Goal: Transaction & Acquisition: Purchase product/service

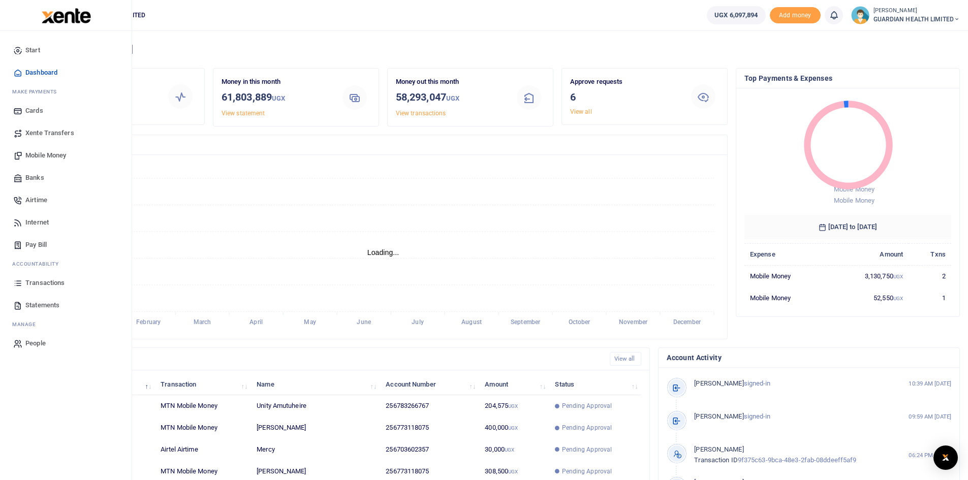
click at [49, 153] on span "Mobile Money" at bounding box center [45, 155] width 41 height 10
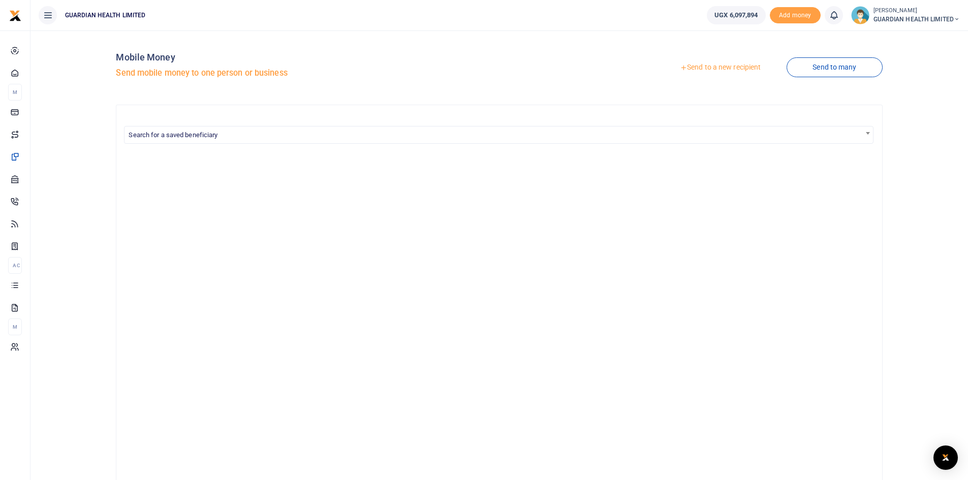
click at [709, 69] on link "Send to a new recipient" at bounding box center [720, 67] width 133 height 18
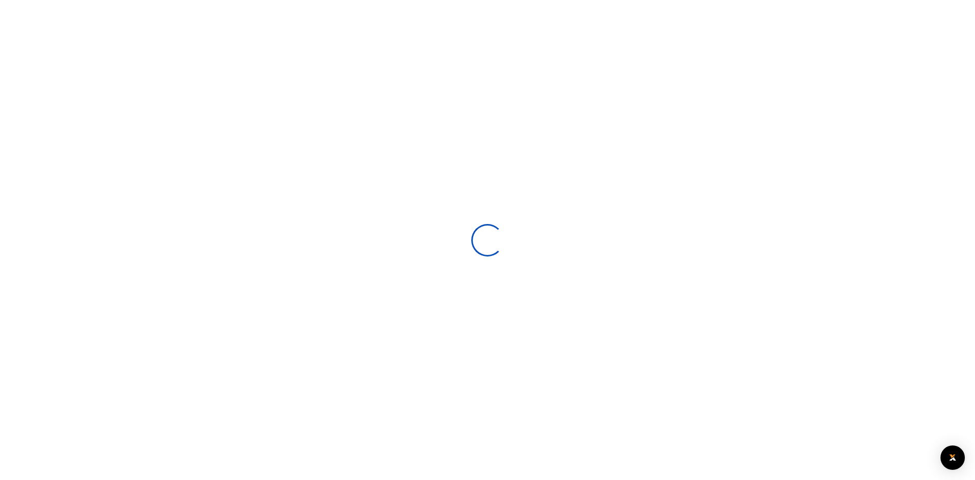
select select
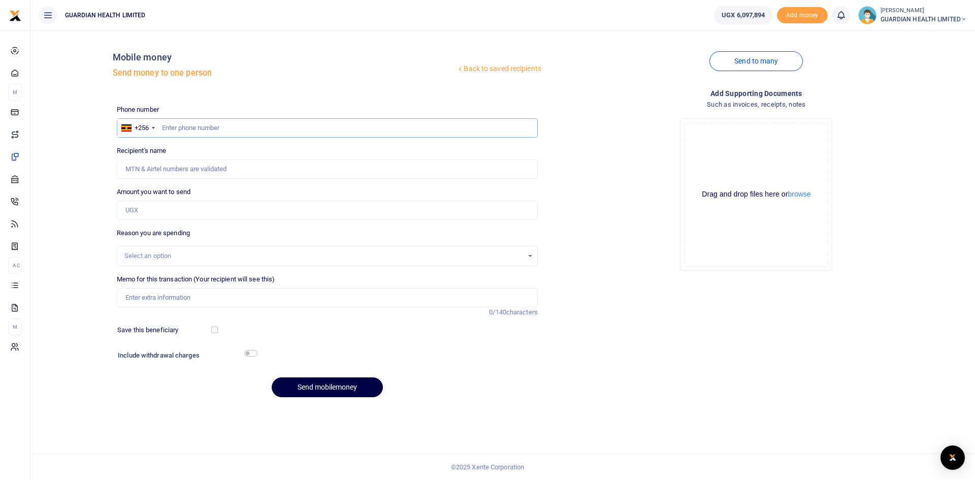
click at [320, 124] on input "text" at bounding box center [327, 127] width 421 height 19
type input "778633573"
type input "[PERSON_NAME]"
type input "778633573"
click at [200, 215] on input "Amount you want to send" at bounding box center [327, 210] width 421 height 19
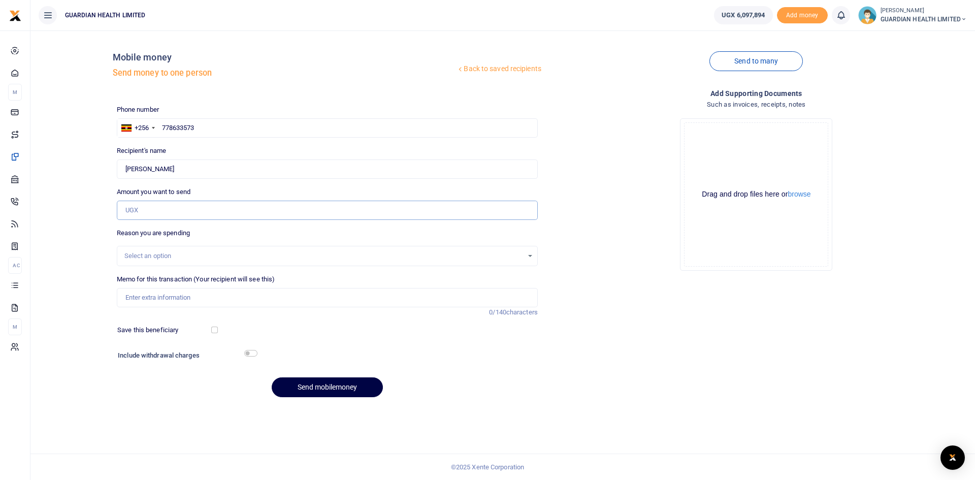
paste input "5,960,728"
click at [135, 209] on input "5,960,728" at bounding box center [327, 210] width 421 height 19
click at [132, 210] on input "5,960,728" at bounding box center [327, 210] width 421 height 19
click at [144, 209] on input "5,960,728" at bounding box center [327, 210] width 421 height 19
type input "5,960,728"
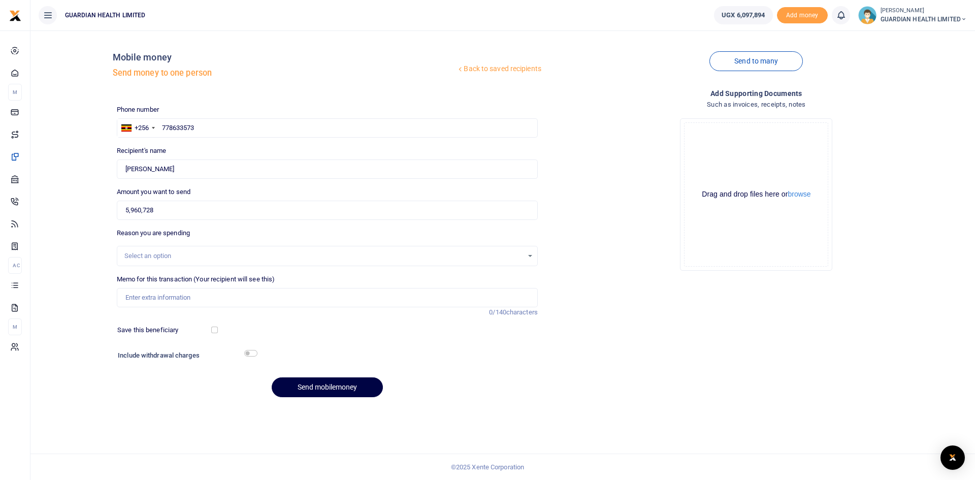
click at [179, 260] on div "Select an option" at bounding box center [323, 256] width 399 height 10
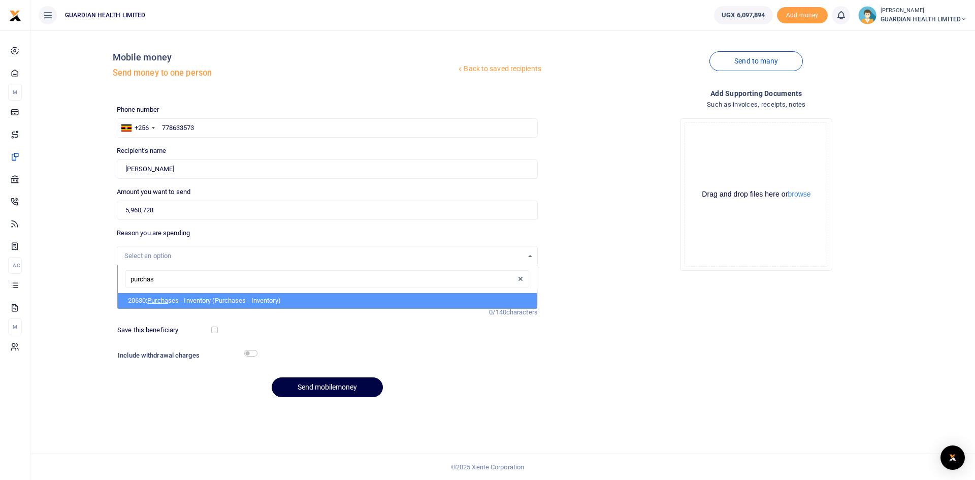
type input "purchase"
click at [183, 305] on li "20630: Purchase s - Inventory (Purchases - Inventory)" at bounding box center [327, 300] width 419 height 15
select select "5402"
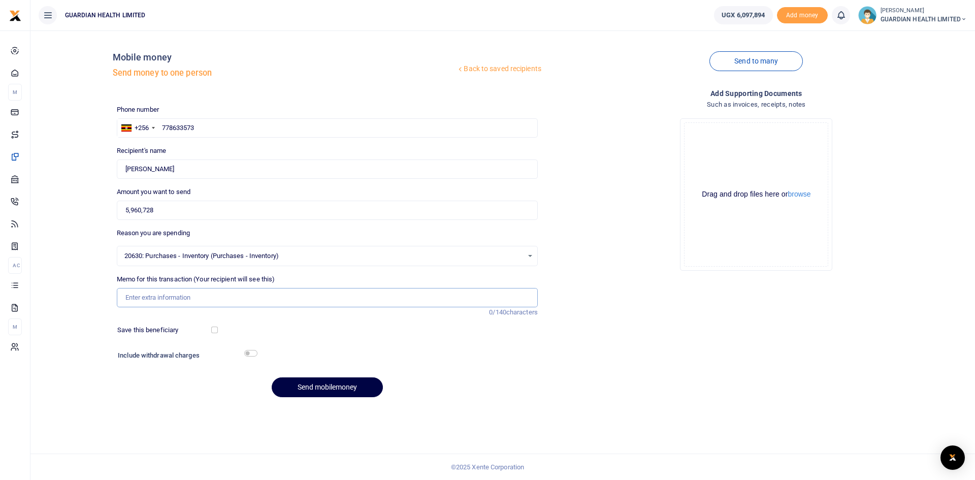
click at [156, 302] on input "Memo for this transaction (Your recipient will see this)" at bounding box center [327, 297] width 421 height 19
type input "Unilever Cash purchase"
click at [297, 391] on button "Send mobilemoney" at bounding box center [327, 387] width 111 height 20
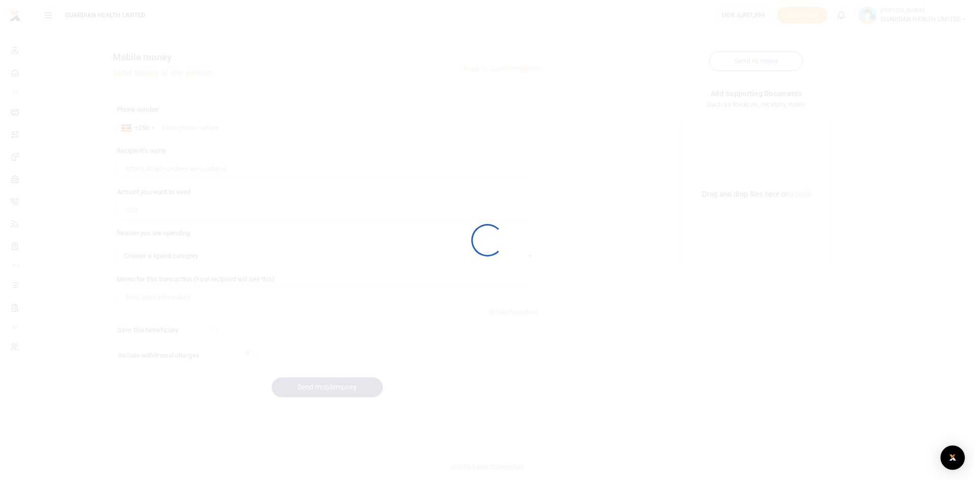
select select
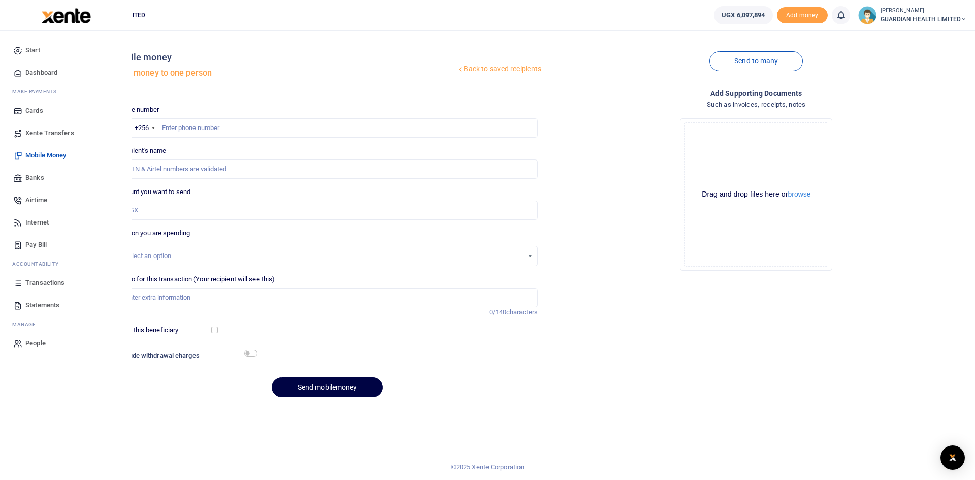
click at [50, 68] on span "Dashboard" at bounding box center [41, 73] width 32 height 10
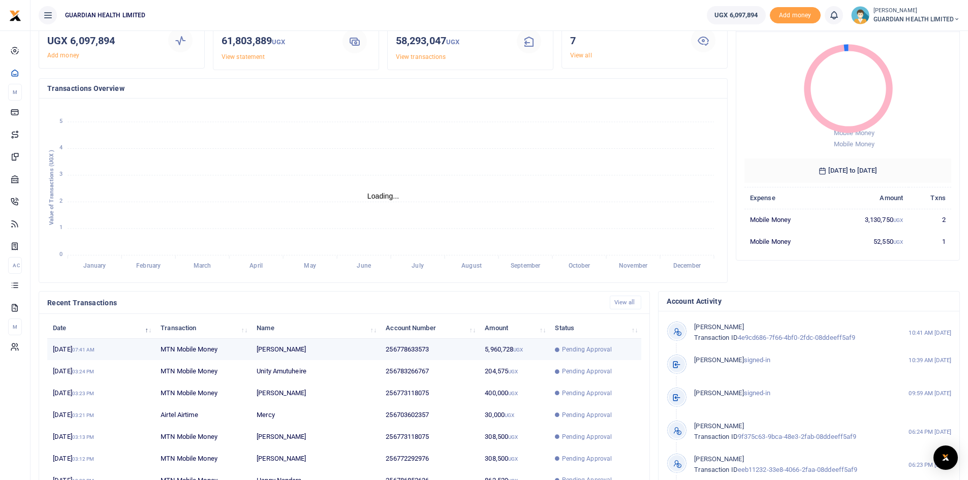
scroll to position [127, 0]
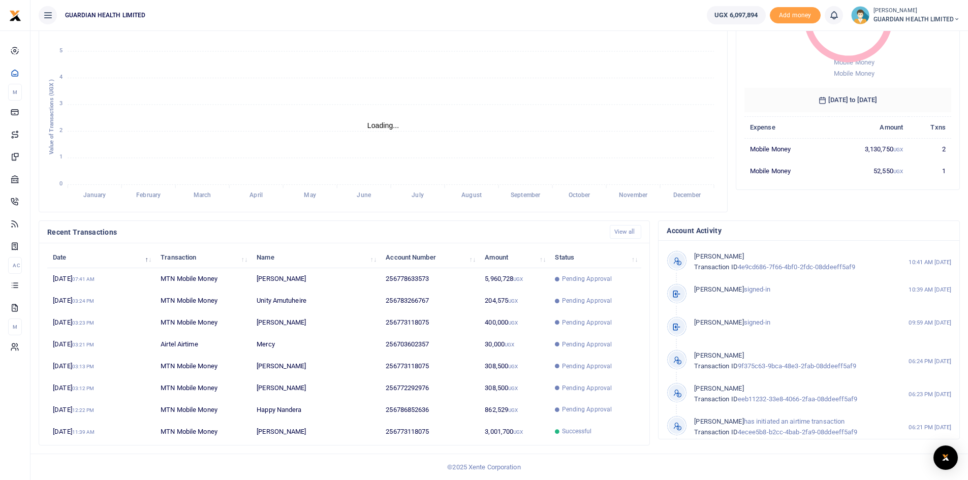
scroll to position [8, 8]
